Goal: Task Accomplishment & Management: Complete application form

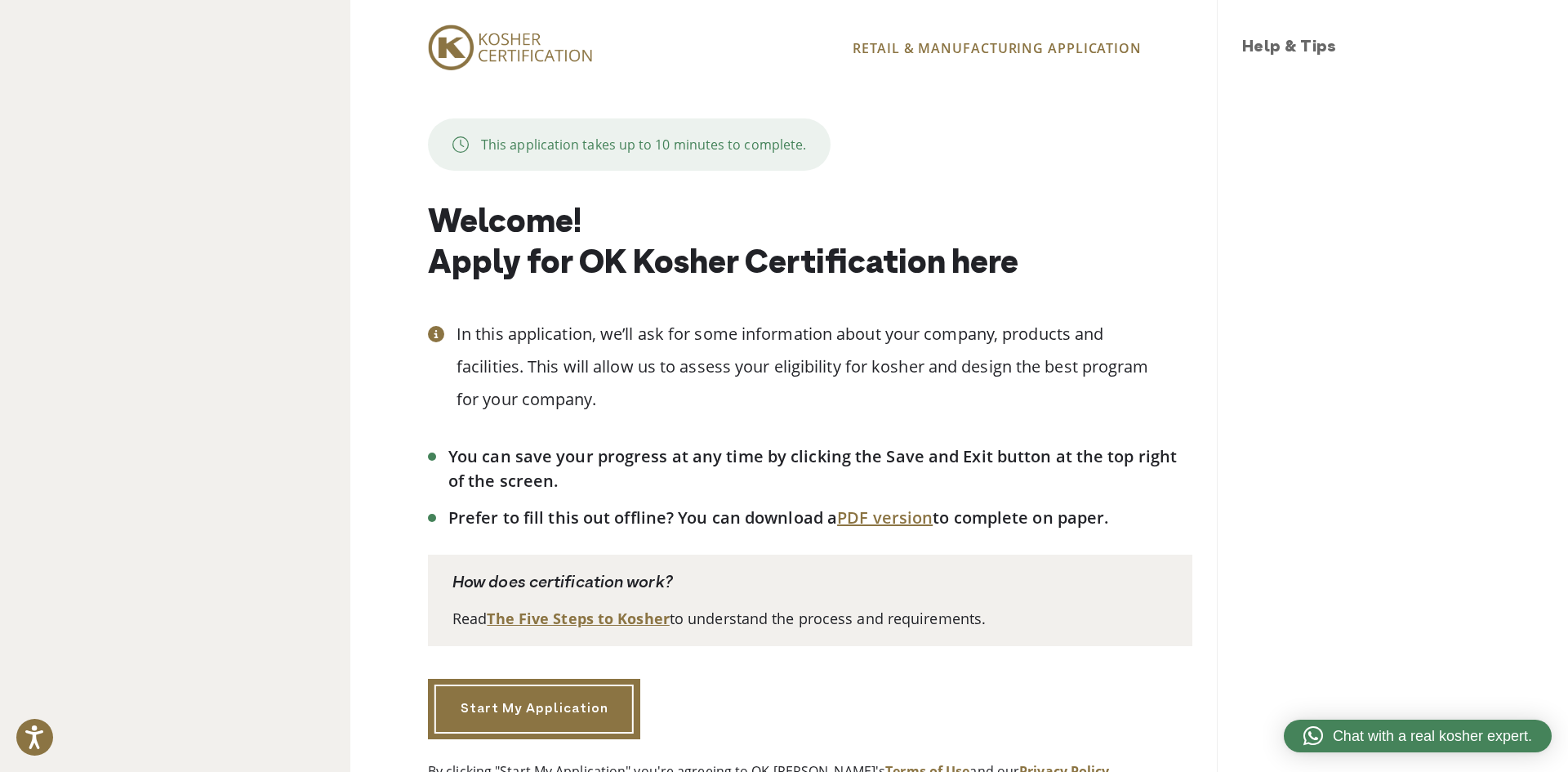
scroll to position [58, 0]
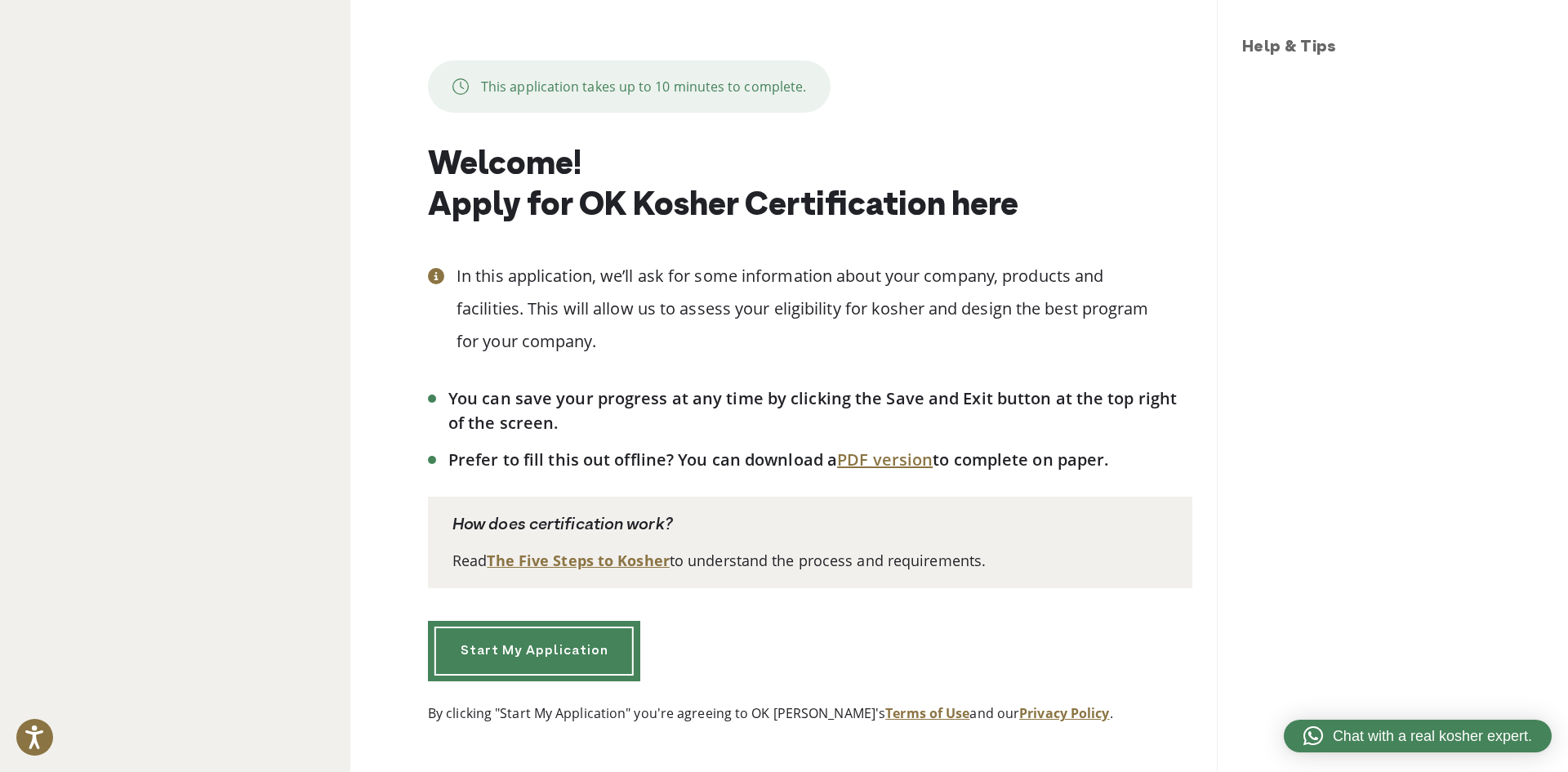
click at [548, 642] on link "Start My Application" at bounding box center [534, 651] width 212 height 61
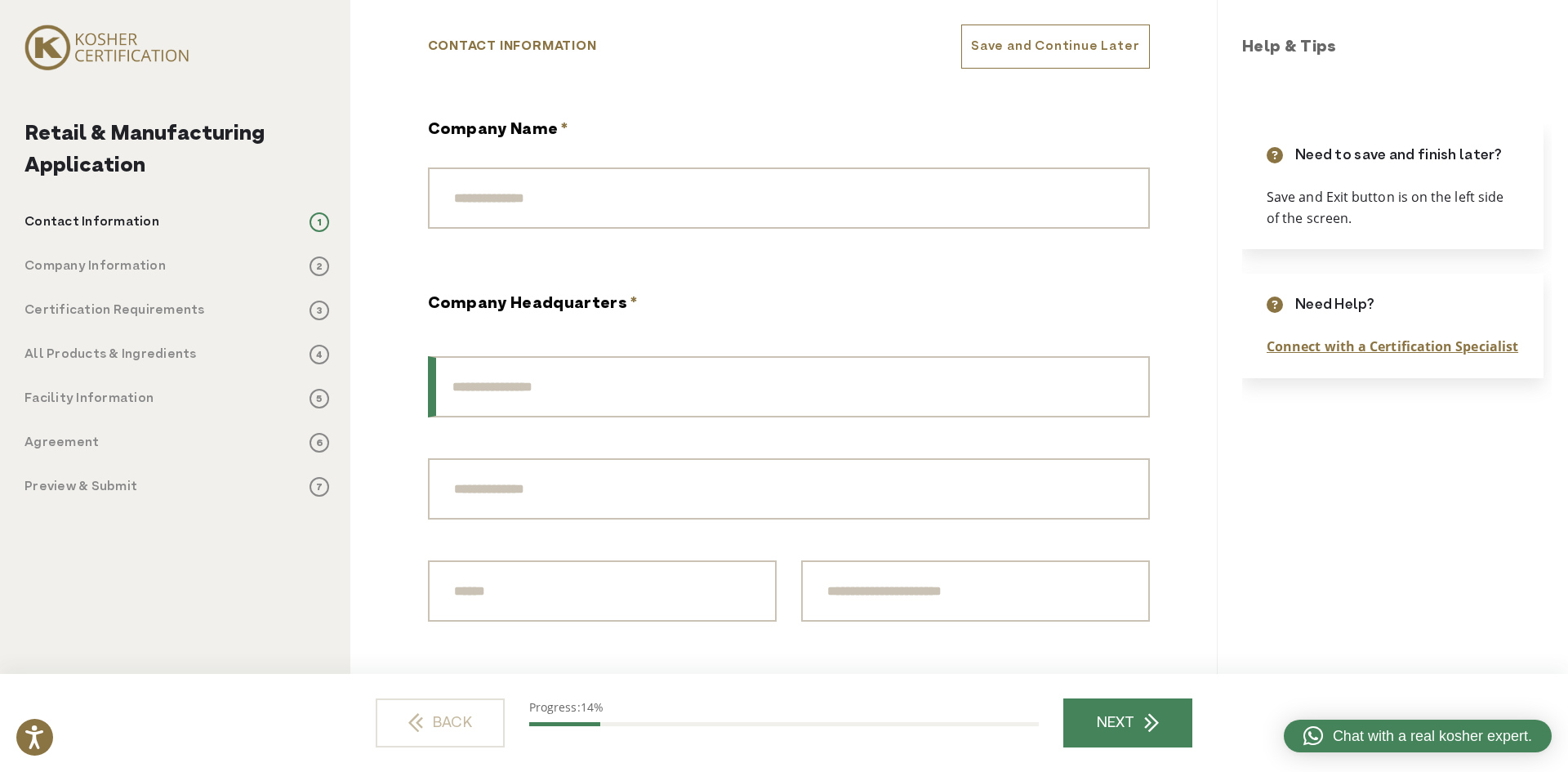
click at [526, 386] on input "Street Address" at bounding box center [789, 387] width 722 height 62
click at [537, 480] on input "Address Line 2" at bounding box center [789, 489] width 722 height 62
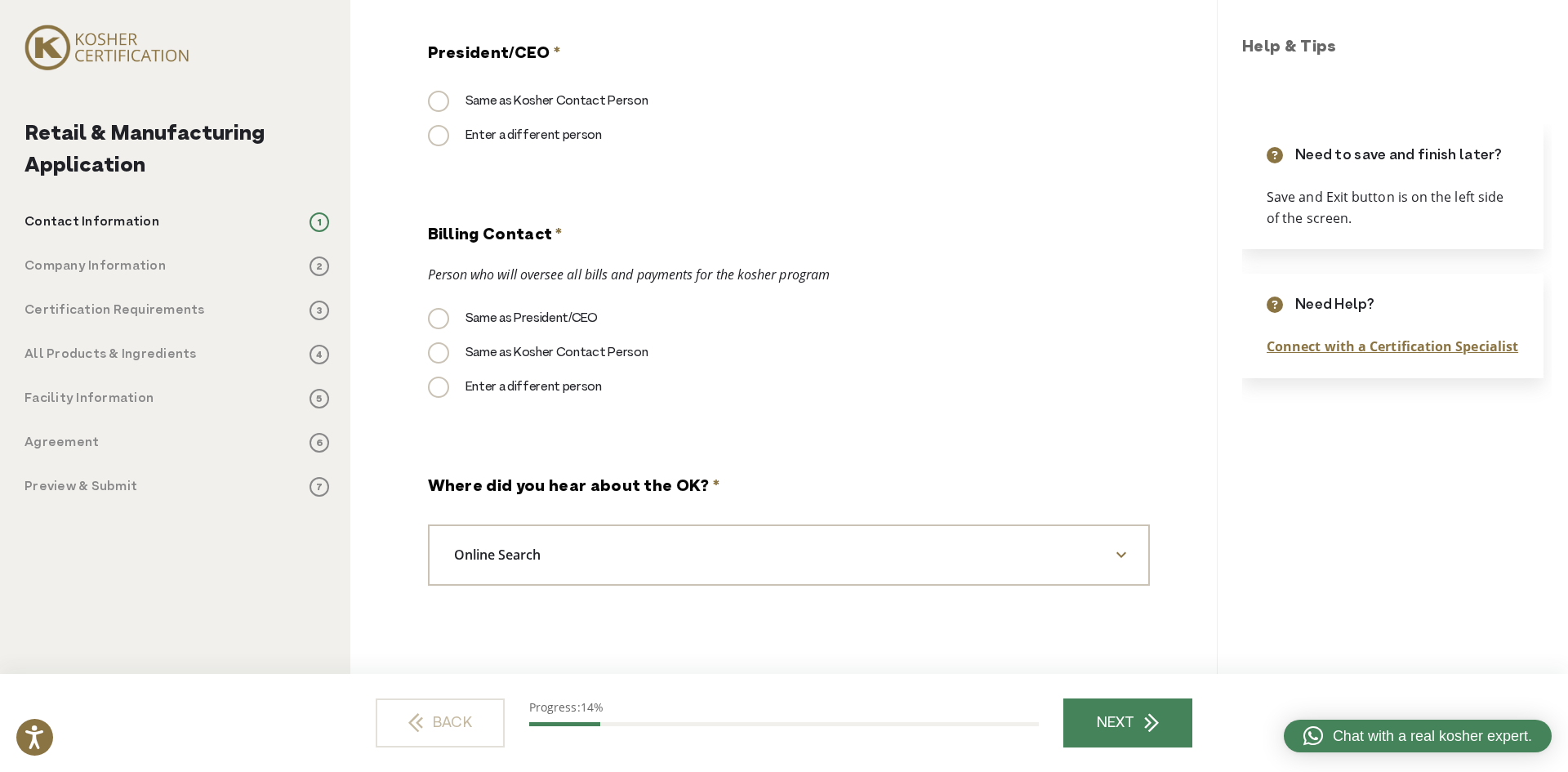
scroll to position [1600, 0]
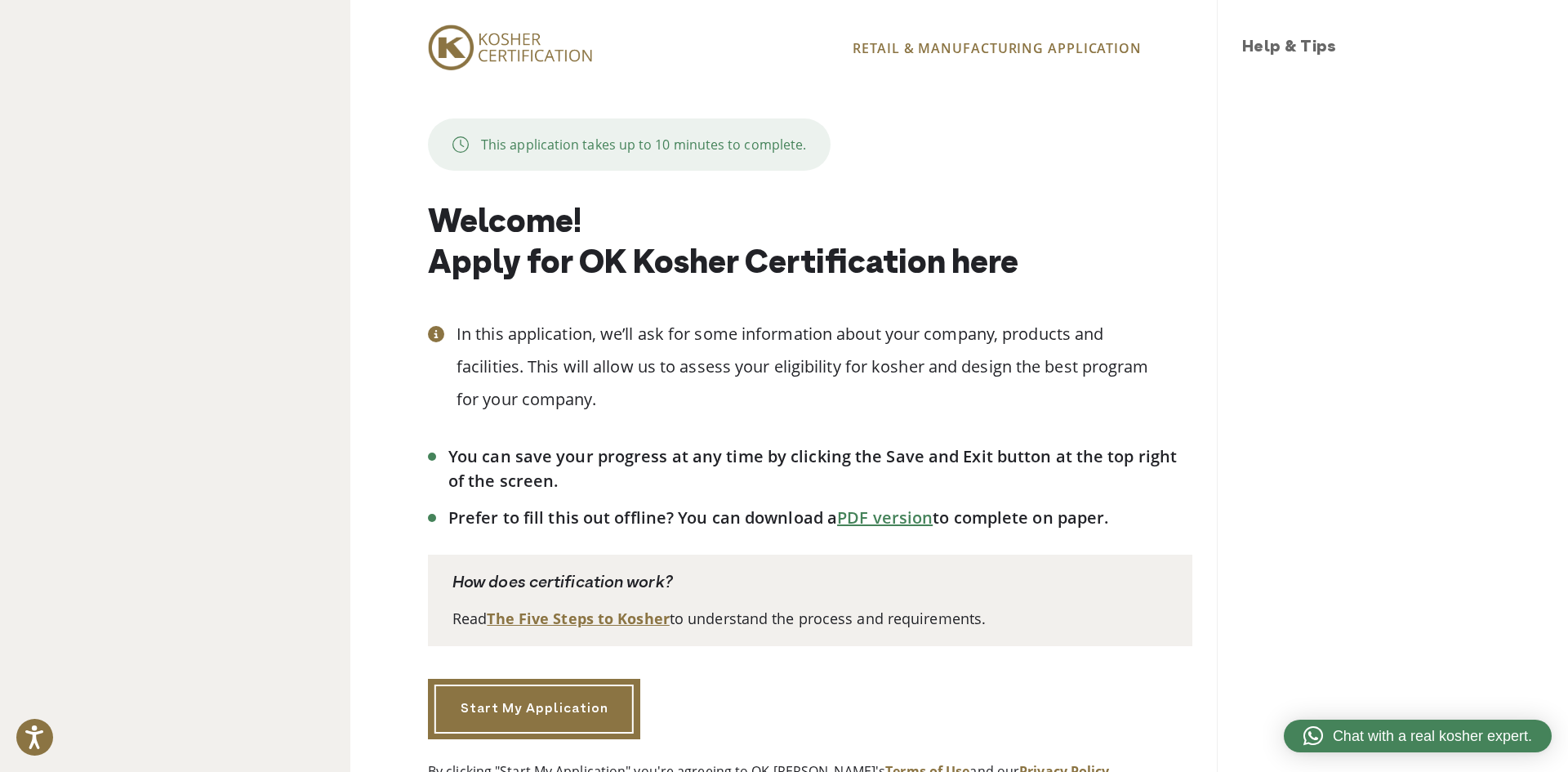
click at [856, 527] on link "PDF version" at bounding box center [885, 518] width 96 height 22
